Goal: Entertainment & Leisure: Consume media (video, audio)

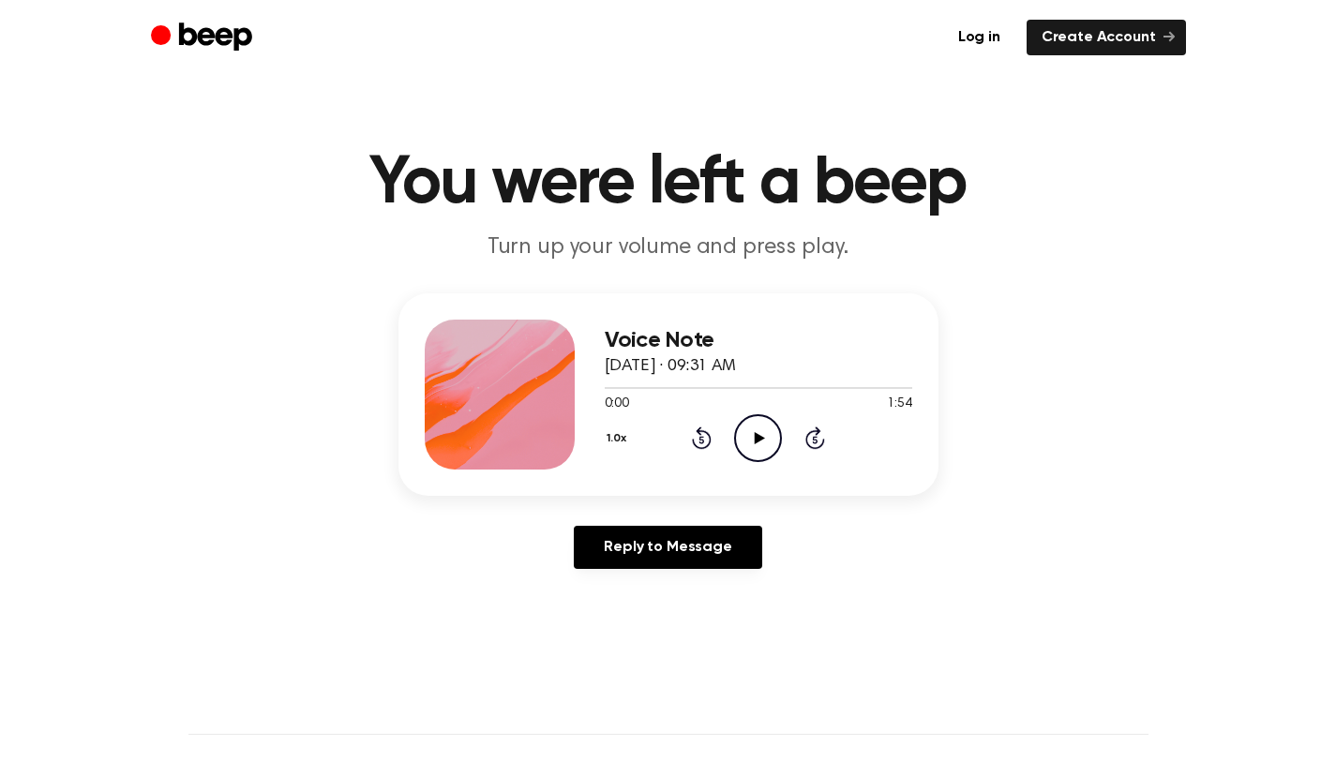
click at [753, 423] on icon "Play Audio" at bounding box center [758, 438] width 48 height 48
click at [752, 428] on icon "Pause Audio" at bounding box center [758, 438] width 48 height 48
click at [697, 430] on icon at bounding box center [702, 438] width 20 height 22
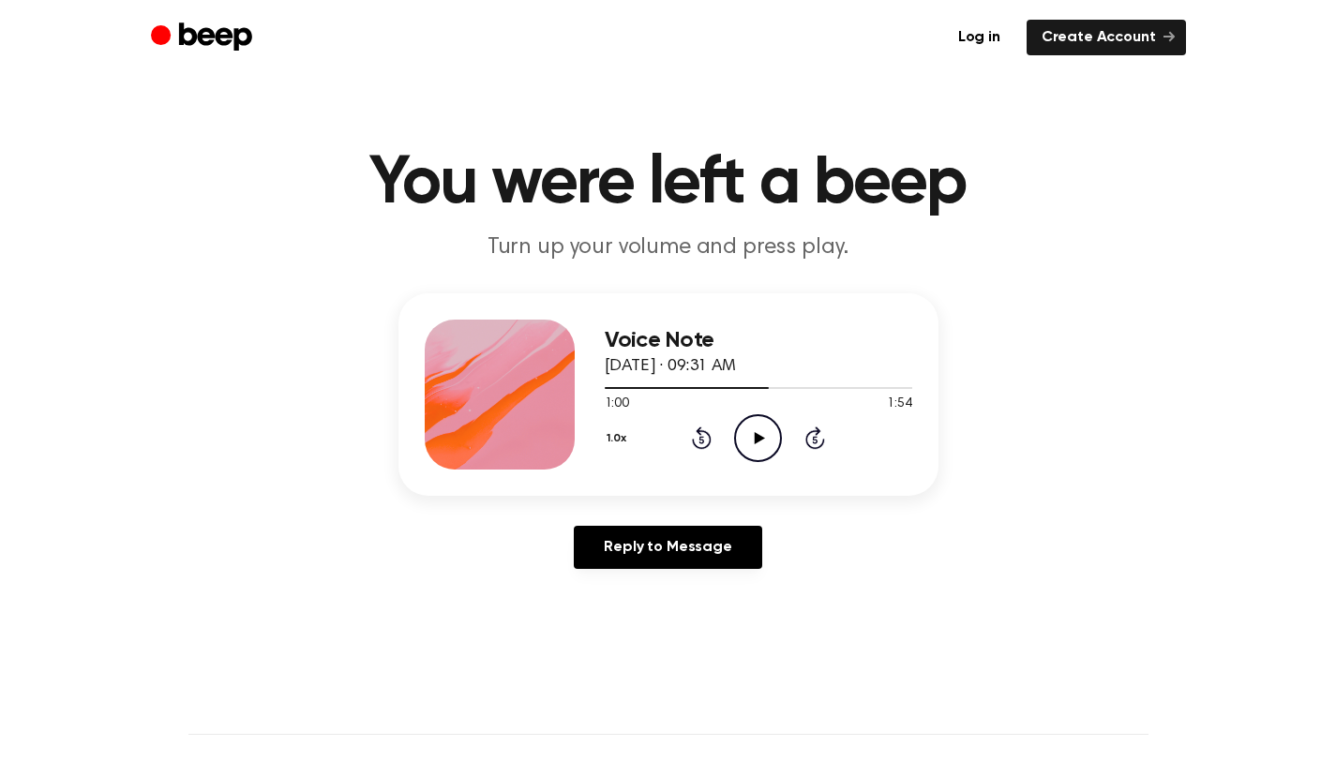
click at [751, 432] on icon "Play Audio" at bounding box center [758, 438] width 48 height 48
click at [697, 439] on icon "Rewind 5 seconds" at bounding box center [701, 438] width 21 height 24
click at [739, 434] on icon "Pause Audio" at bounding box center [758, 438] width 48 height 48
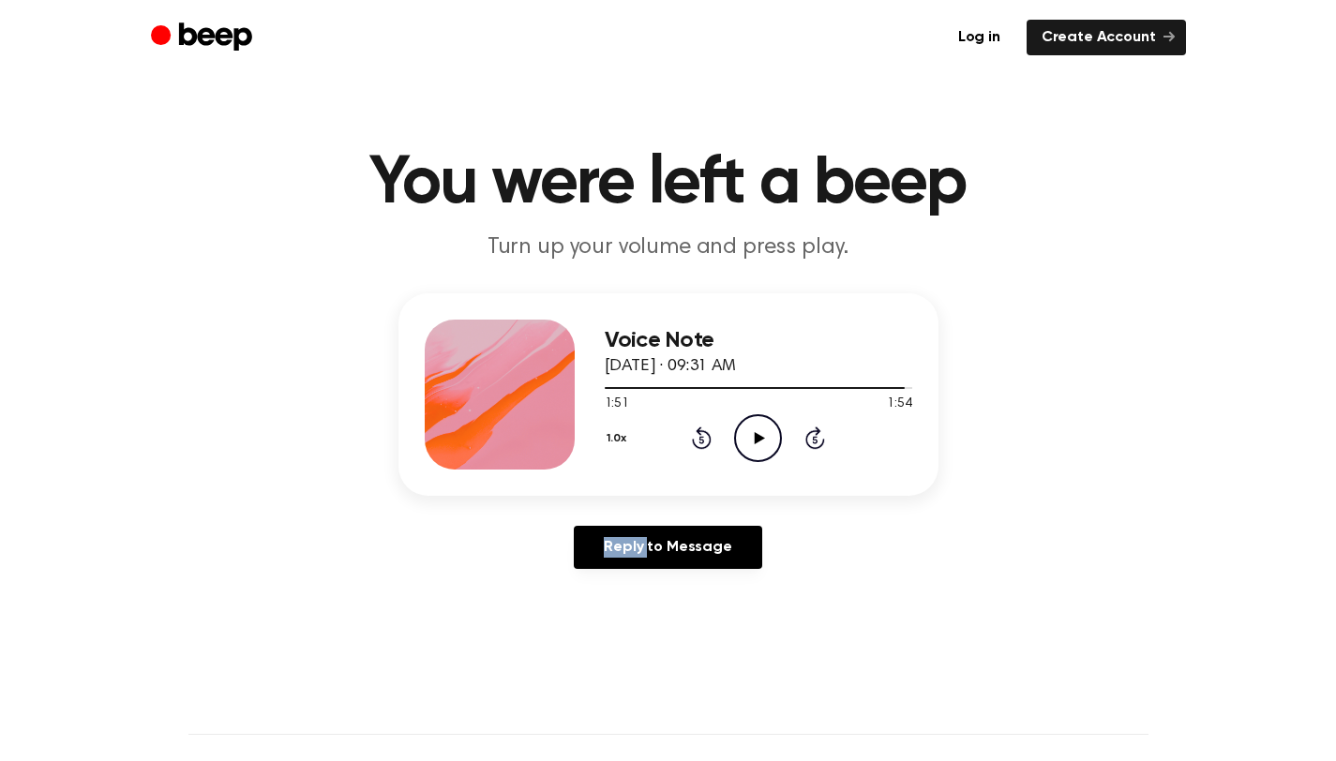
click at [739, 434] on icon "Play Audio" at bounding box center [758, 438] width 48 height 48
